Goal: Navigation & Orientation: Find specific page/section

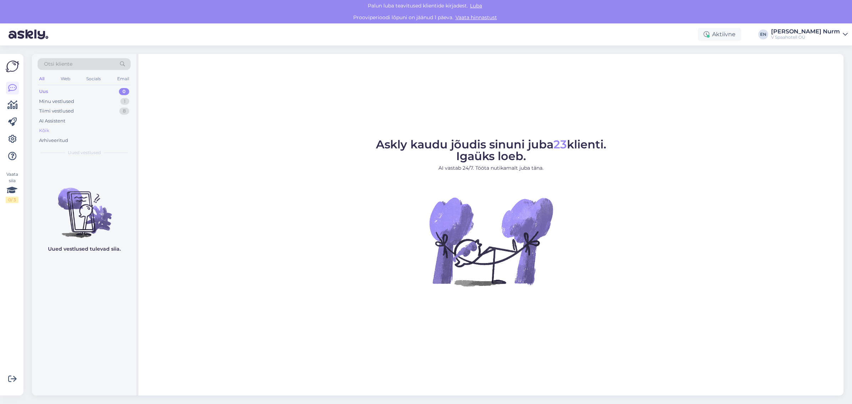
click at [39, 130] on div "Kõik" at bounding box center [44, 130] width 10 height 7
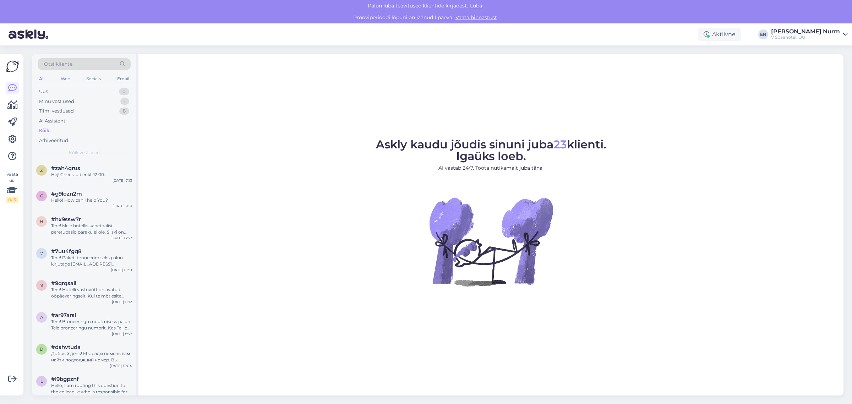
click at [12, 65] on img at bounding box center [12, 66] width 13 height 13
click at [16, 108] on icon at bounding box center [12, 105] width 10 height 9
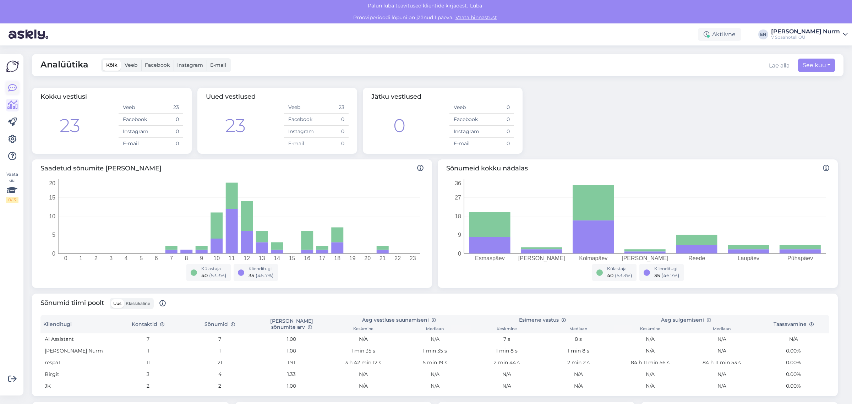
click at [11, 86] on icon at bounding box center [12, 88] width 9 height 9
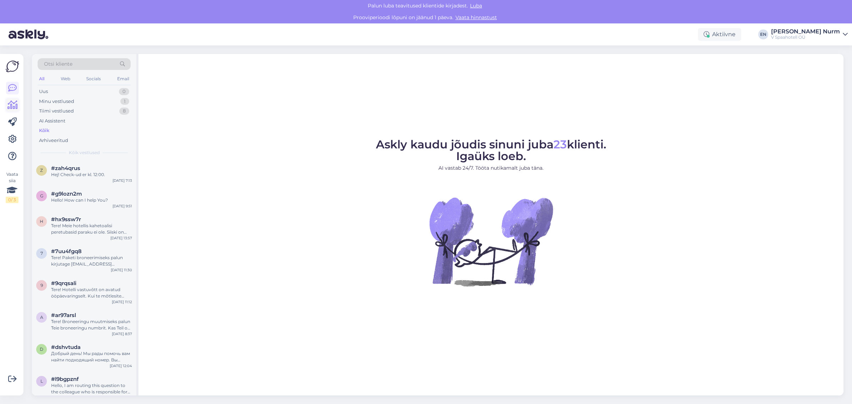
click at [13, 106] on icon at bounding box center [12, 105] width 10 height 9
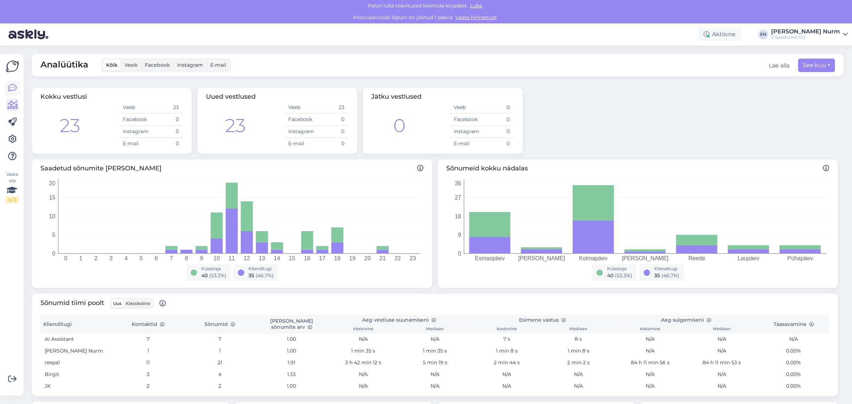
click at [12, 88] on icon at bounding box center [12, 88] width 9 height 9
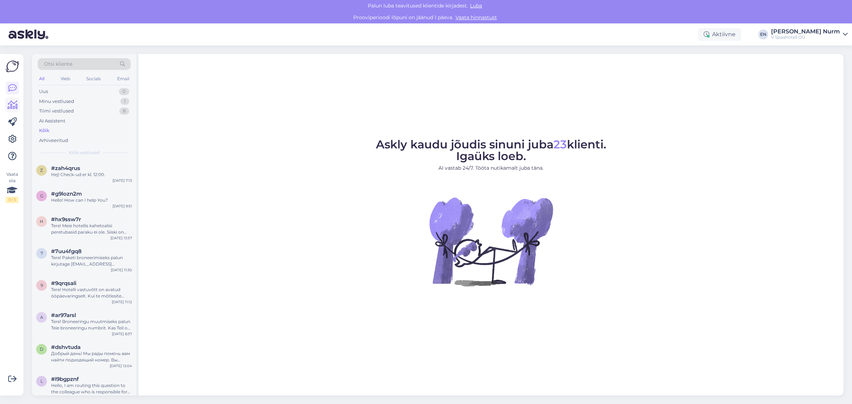
click at [8, 102] on icon at bounding box center [12, 105] width 10 height 9
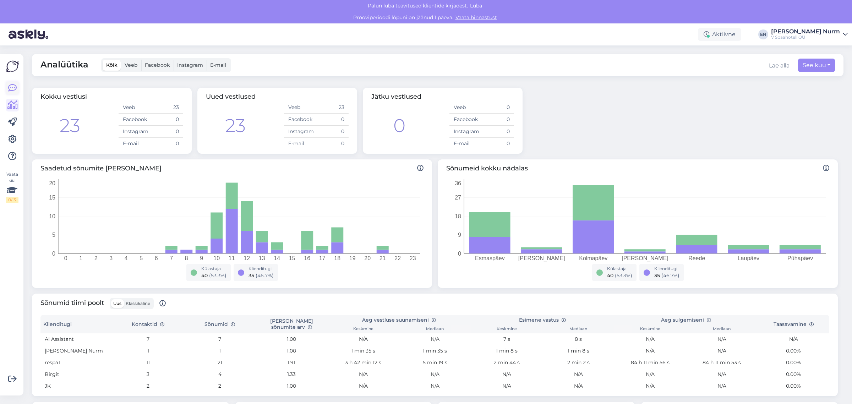
click at [12, 86] on icon at bounding box center [12, 88] width 9 height 9
